Goal: Find specific page/section: Find specific page/section

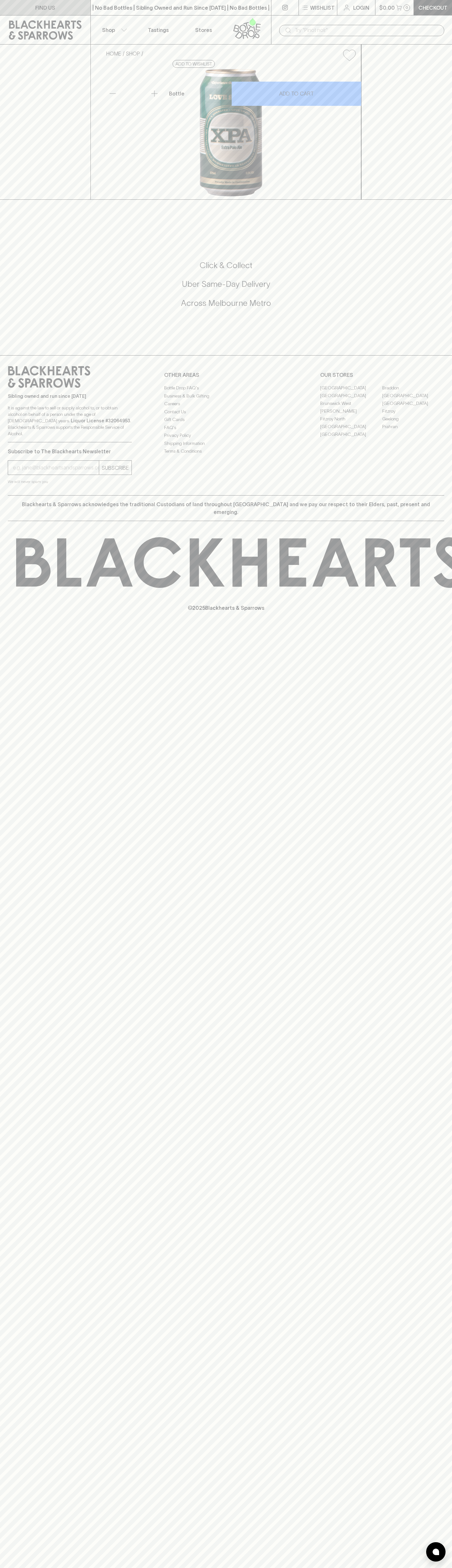
click at [60, 9] on link "FIND US" at bounding box center [45, 7] width 90 height 15
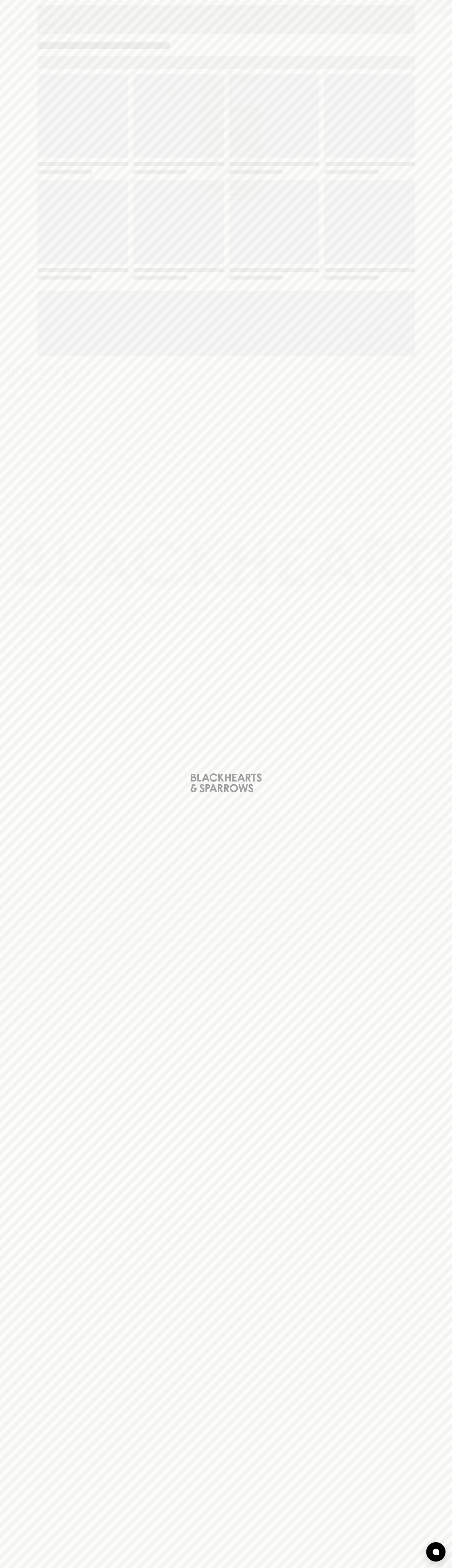
click at [445, 279] on div "Loading" at bounding box center [226, 784] width 452 height 1568
click at [1, 1567] on html "FIND US | No Bad Bottles | Sibling Owned and Run Since [DATE] | No Bad Bottles …" at bounding box center [226, 784] width 452 height 1568
click at [4, 791] on div "Loading" at bounding box center [226, 784] width 452 height 1568
